Goal: Navigation & Orientation: Find specific page/section

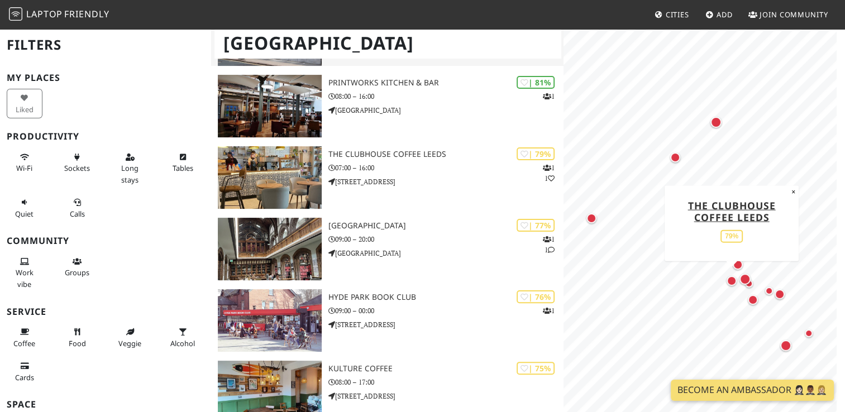
scroll to position [290, 0]
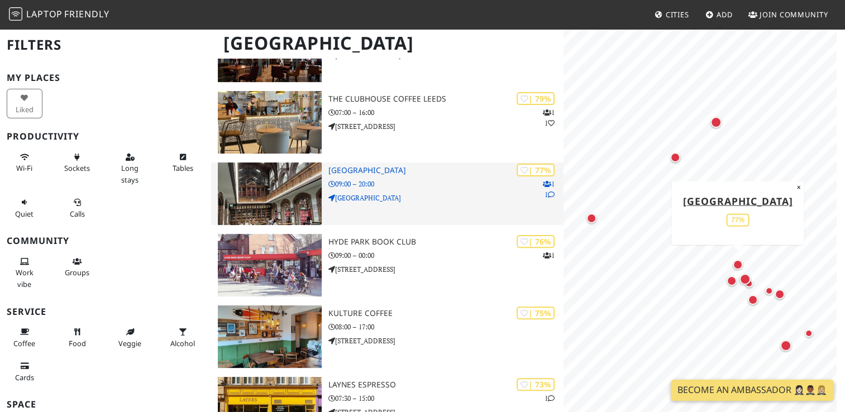
click at [429, 193] on p "[GEOGRAPHIC_DATA]" at bounding box center [445, 198] width 235 height 11
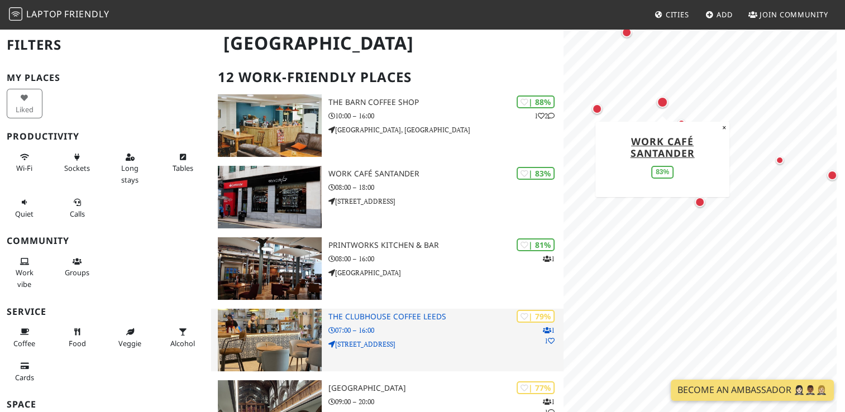
scroll to position [0, 0]
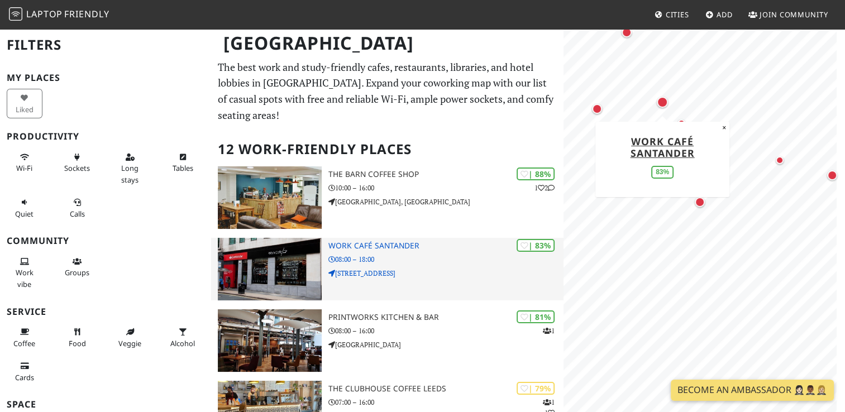
click at [389, 238] on div "| 83% Work Café Santander 08:00 – 18:00 10 Park Row" at bounding box center [445, 269] width 235 height 63
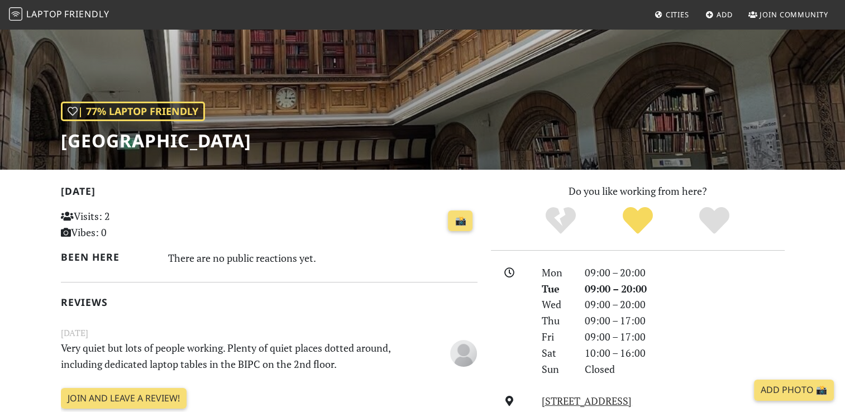
scroll to position [82, 0]
